Goal: Browse casually: Explore the website without a specific task or goal

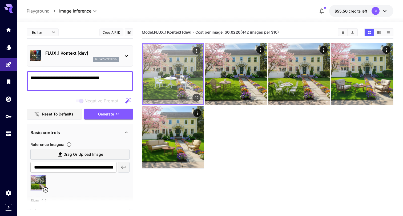
click at [163, 96] on img at bounding box center [173, 74] width 60 height 60
click at [197, 97] on icon "Open in fullscreen" at bounding box center [196, 97] width 5 height 5
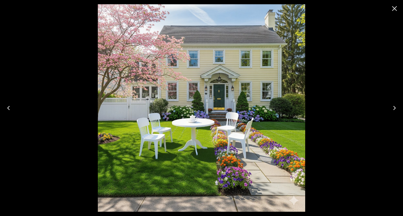
click at [391, 10] on icon "Close" at bounding box center [394, 8] width 9 height 9
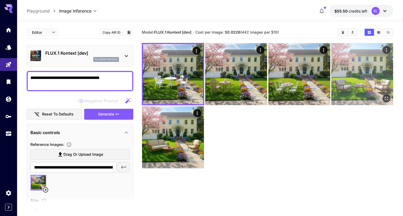
click at [355, 73] on img at bounding box center [362, 74] width 62 height 62
